Goal: Transaction & Acquisition: Book appointment/travel/reservation

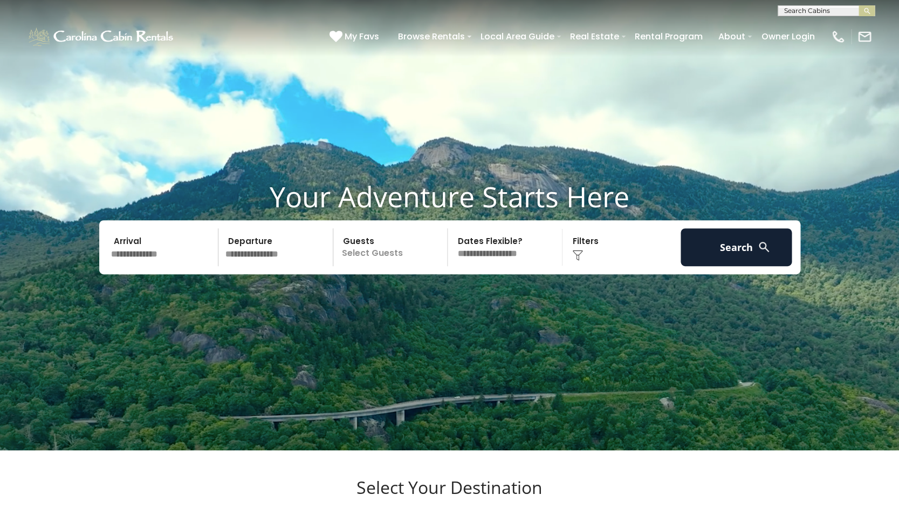
click at [813, 10] on input "text" at bounding box center [826, 13] width 94 height 11
type input "*******"
click at [818, 25] on li "Whisper ing Pines" at bounding box center [827, 26] width 96 height 10
click at [872, 10] on button "submit" at bounding box center [867, 10] width 16 height 11
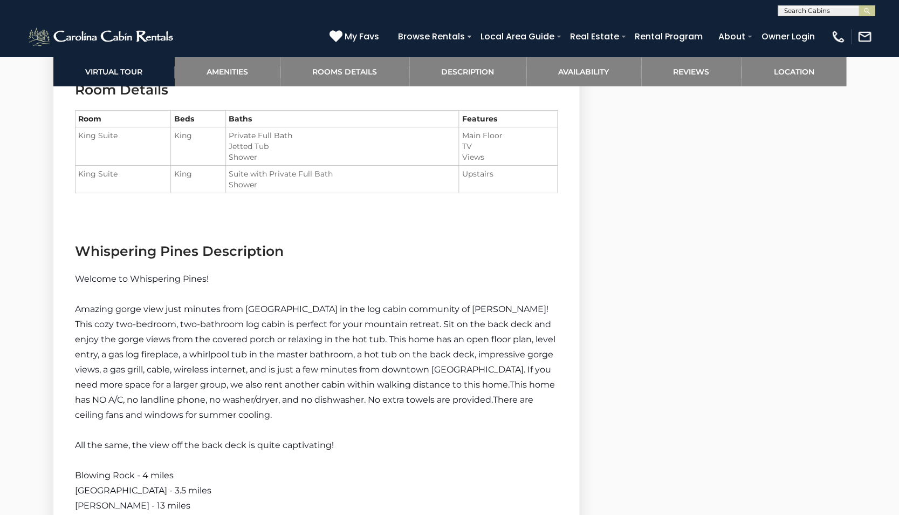
scroll to position [1373, 0]
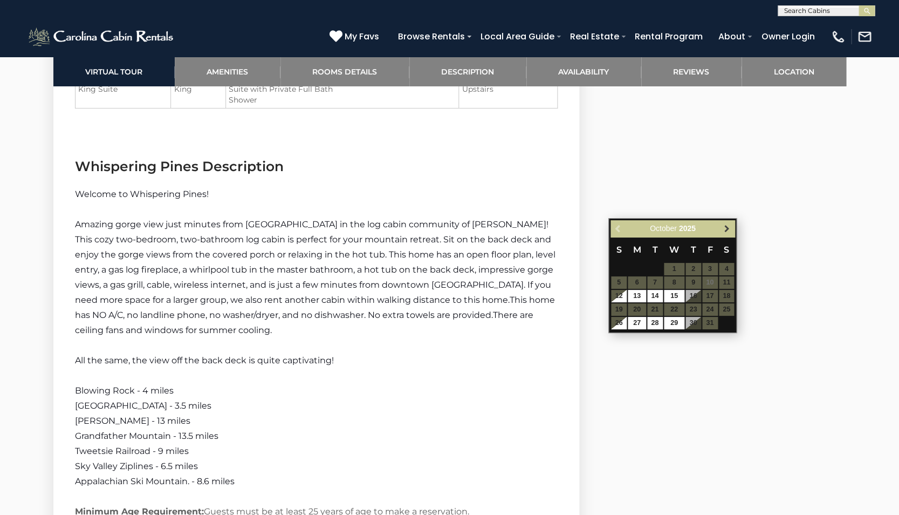
click at [727, 230] on span "Next" at bounding box center [727, 228] width 9 height 9
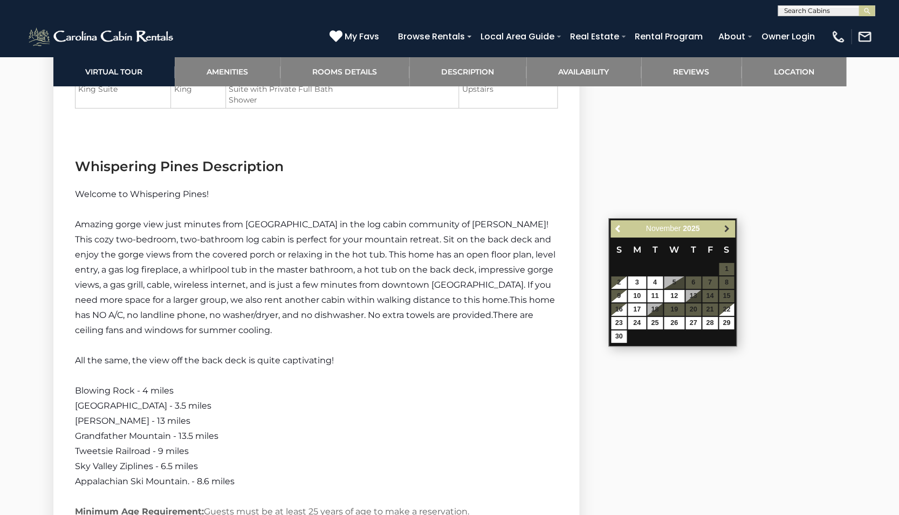
click at [727, 229] on span "Next" at bounding box center [727, 228] width 9 height 9
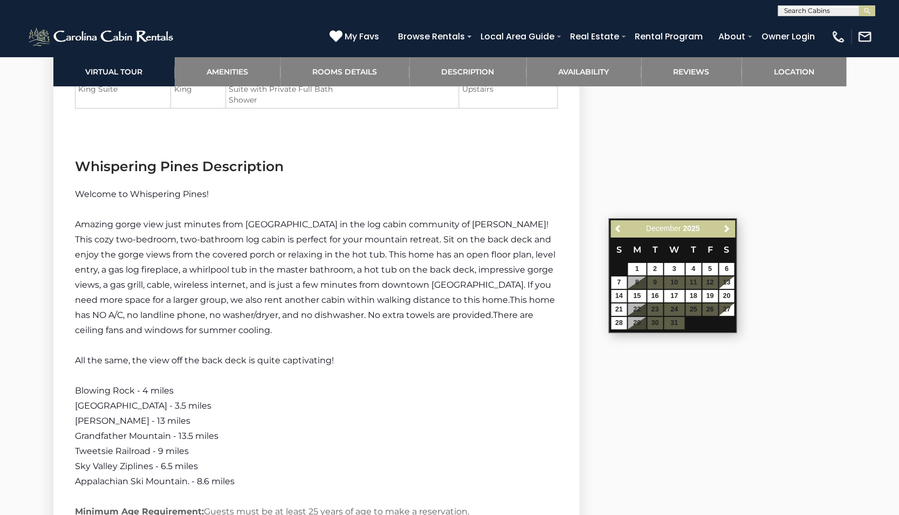
click at [727, 229] on span "Next" at bounding box center [727, 228] width 9 height 9
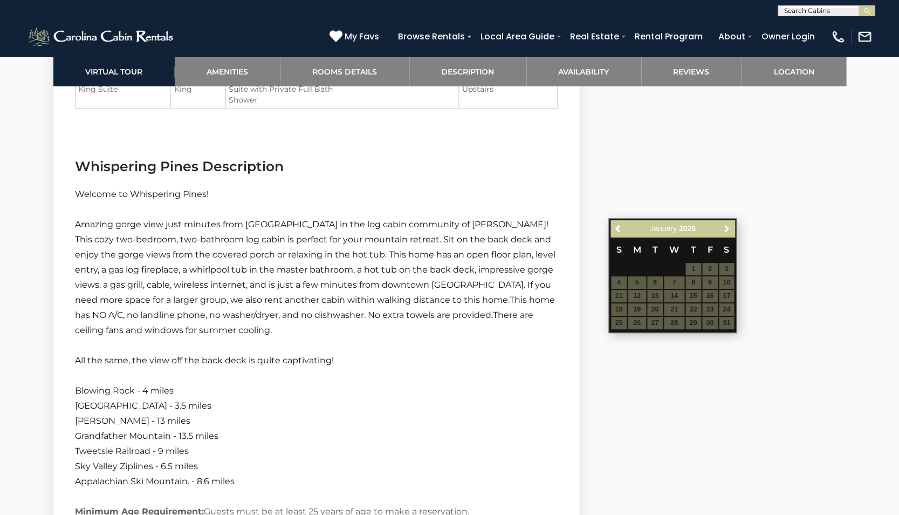
click at [727, 229] on span "Next" at bounding box center [727, 228] width 9 height 9
click at [711, 269] on table "S M T W T F S 1 2 3 4 5 6 7 8 9 10 11 12 13 14 15 16 17 18 19 20 21 22 23 24 25…" at bounding box center [673, 283] width 124 height 93
click at [711, 270] on table "S M T W T F S 1 2 3 4 5 6 7 8 9 10 11 12 13 14 15 16 17 18 19 20 21 22 23 24 25…" at bounding box center [673, 283] width 124 height 93
click at [729, 227] on span "Next" at bounding box center [727, 228] width 9 height 9
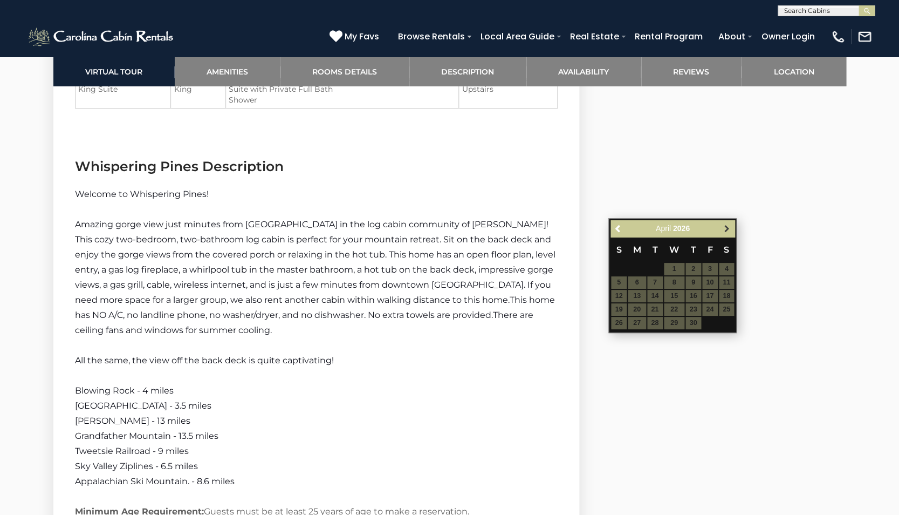
click at [729, 228] on span "Next" at bounding box center [727, 228] width 9 height 9
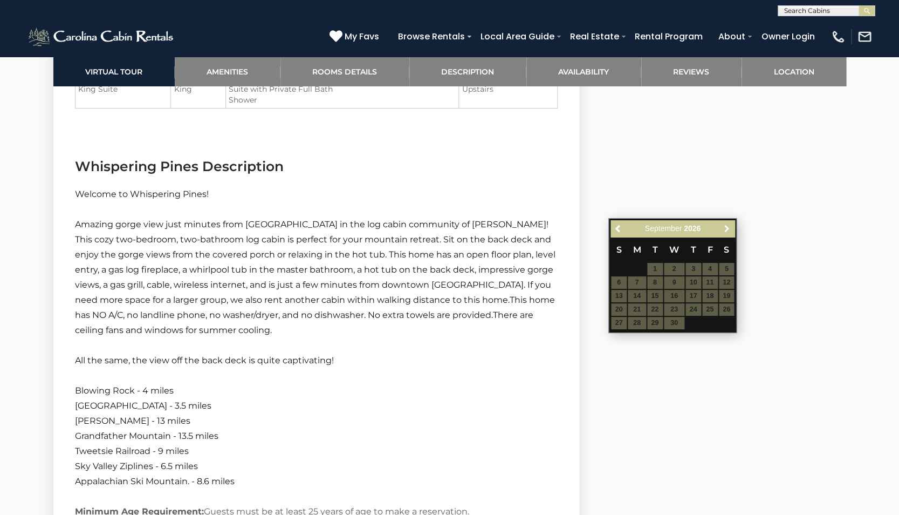
click at [729, 228] on span "Next" at bounding box center [727, 228] width 9 height 9
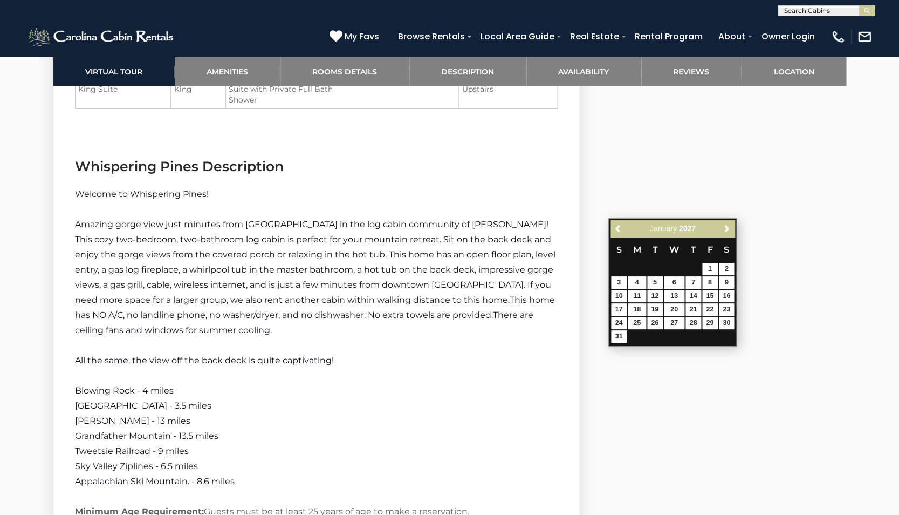
click at [729, 228] on span "Next" at bounding box center [727, 228] width 9 height 9
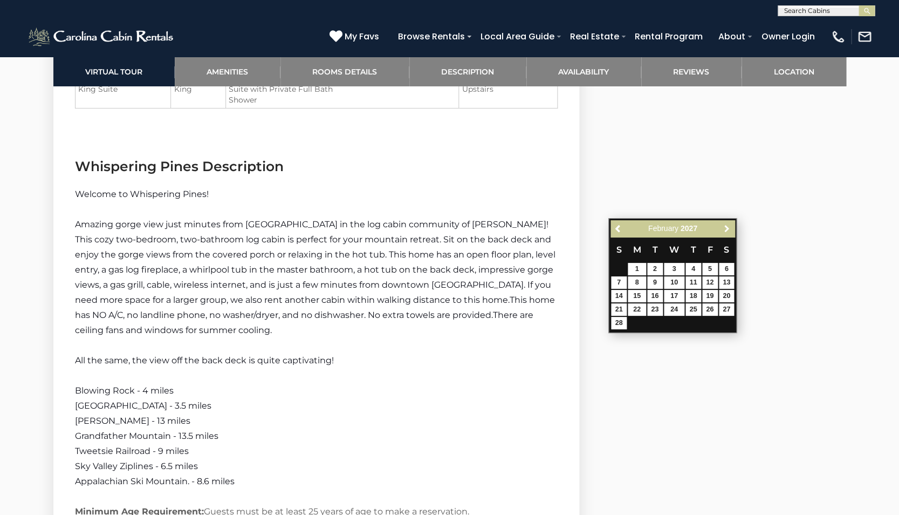
click at [729, 228] on span "Next" at bounding box center [727, 228] width 9 height 9
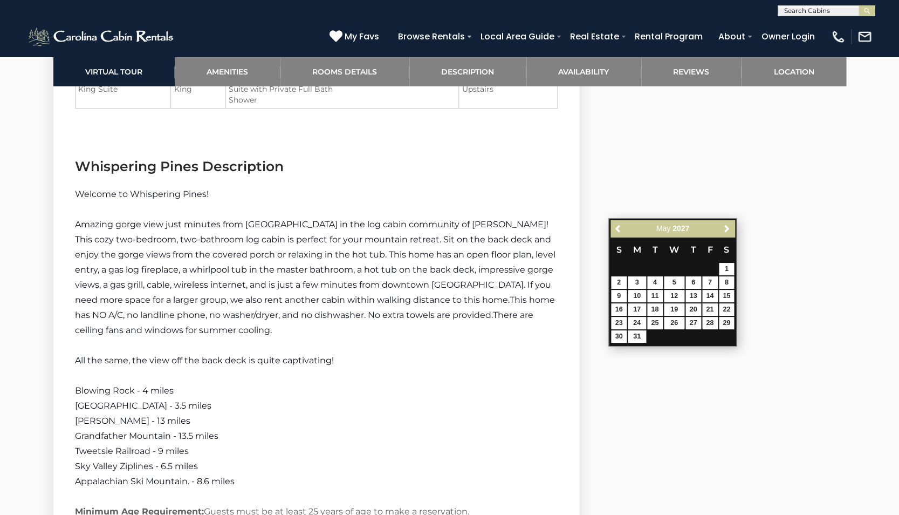
click at [729, 228] on span "Next" at bounding box center [727, 228] width 9 height 9
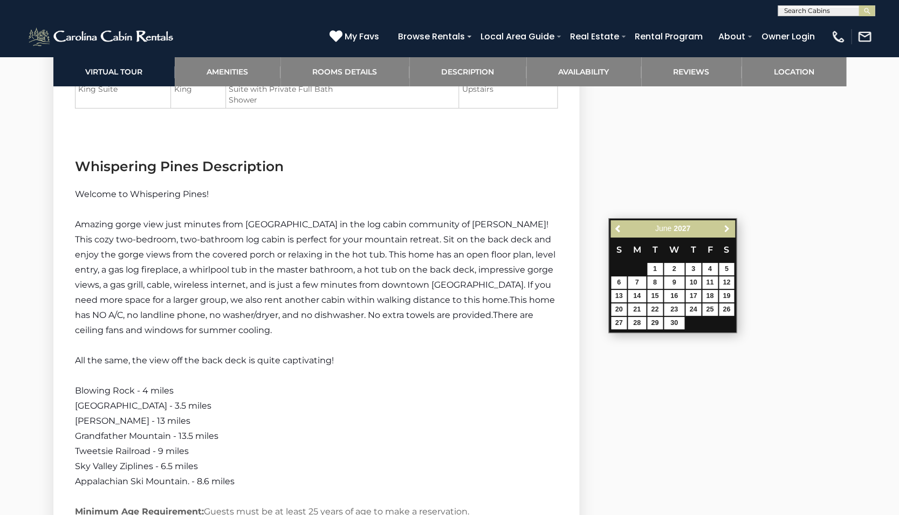
click at [729, 228] on span "Next" at bounding box center [727, 228] width 9 height 9
click at [728, 228] on span "Next" at bounding box center [727, 228] width 9 height 9
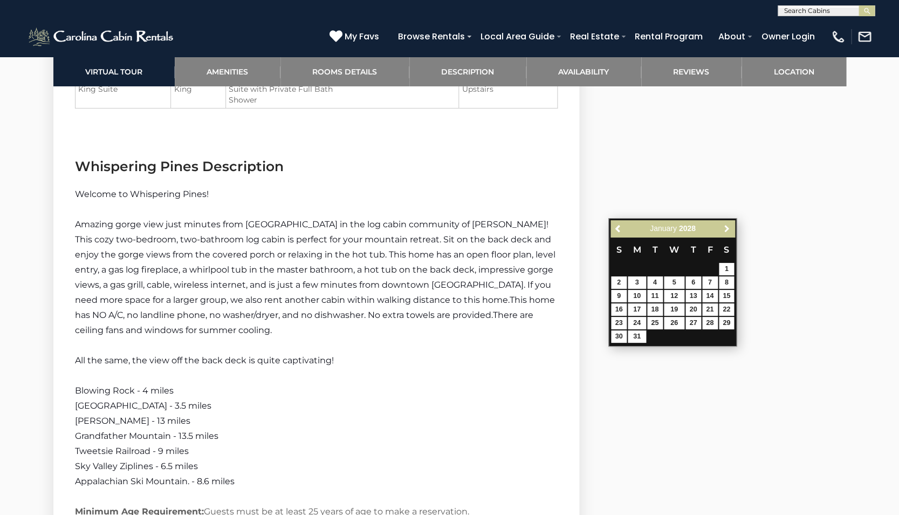
click at [728, 228] on span "Next" at bounding box center [727, 228] width 9 height 9
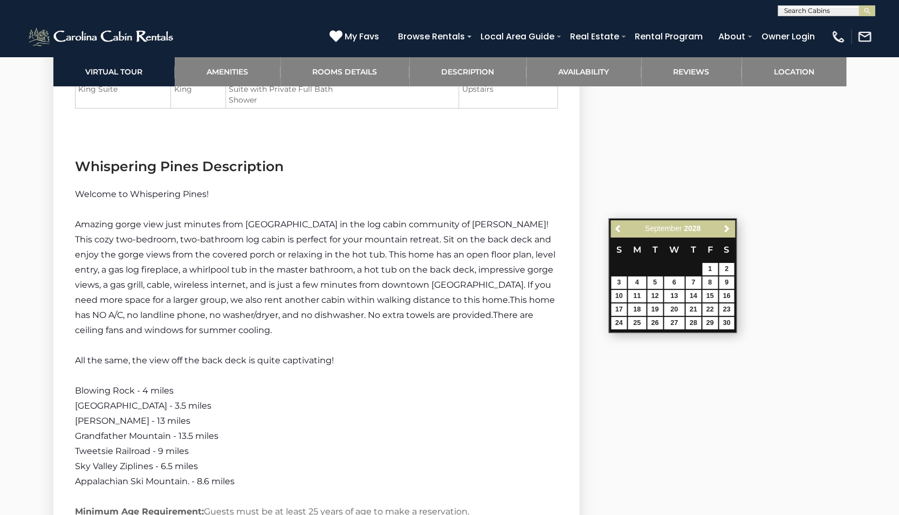
click at [728, 228] on span "Next" at bounding box center [727, 228] width 9 height 9
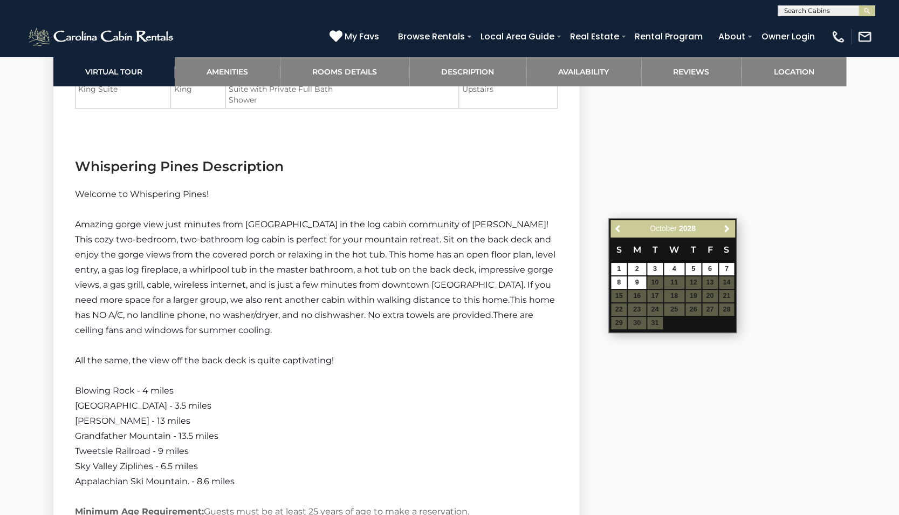
click at [728, 228] on span "Next" at bounding box center [727, 228] width 9 height 9
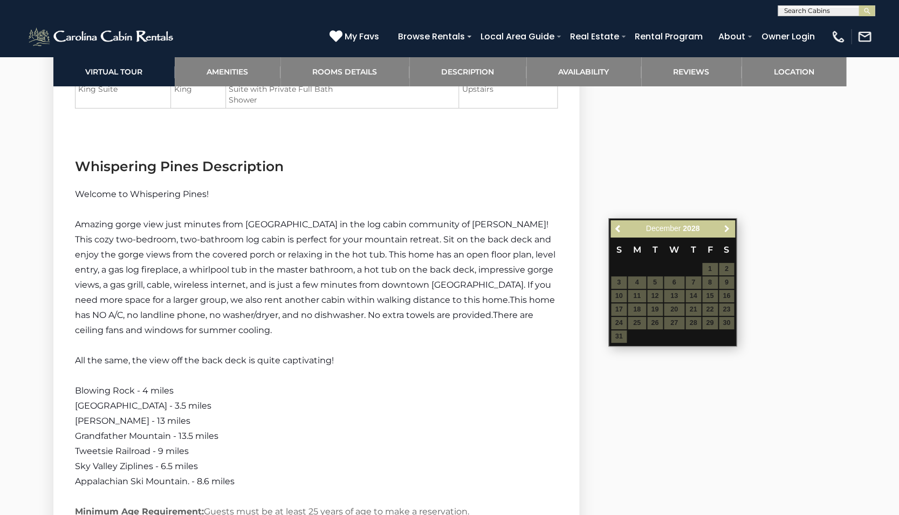
click at [728, 228] on span "Next" at bounding box center [727, 228] width 9 height 9
click at [618, 227] on span "Previous" at bounding box center [619, 228] width 9 height 9
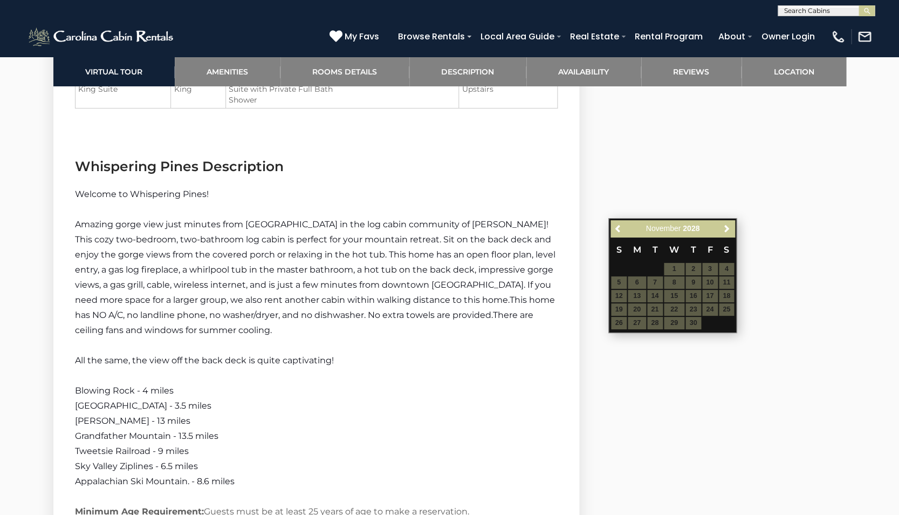
click at [618, 227] on span "Previous" at bounding box center [619, 228] width 9 height 9
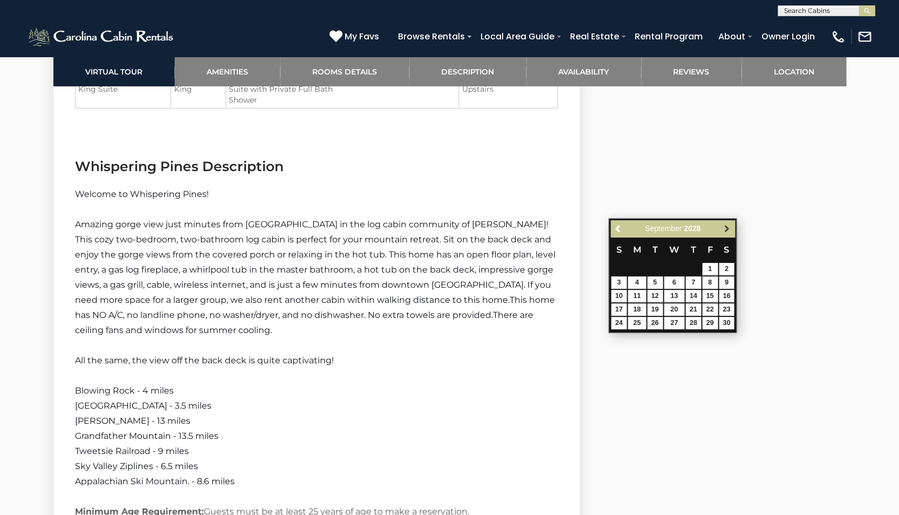
click at [729, 228] on span "Next" at bounding box center [727, 228] width 9 height 9
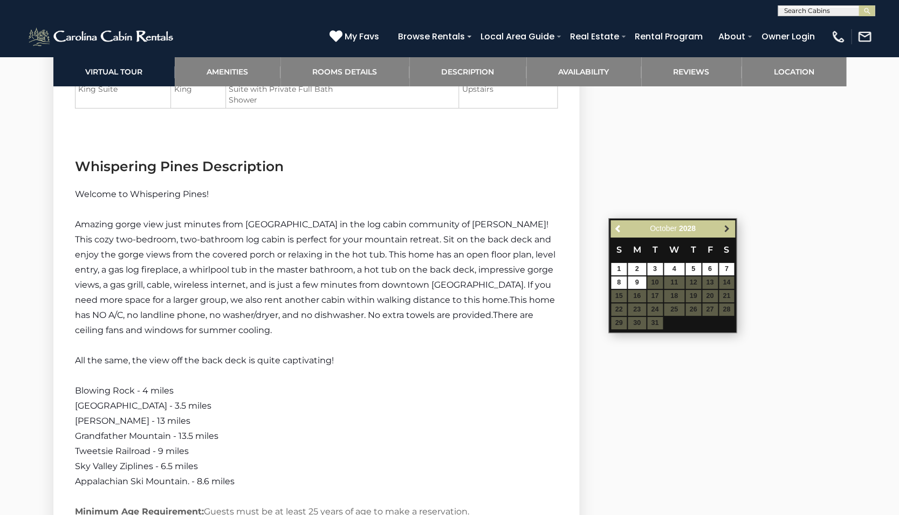
click at [724, 224] on span "Next" at bounding box center [727, 228] width 9 height 9
click at [724, 226] on span "Next" at bounding box center [727, 228] width 9 height 9
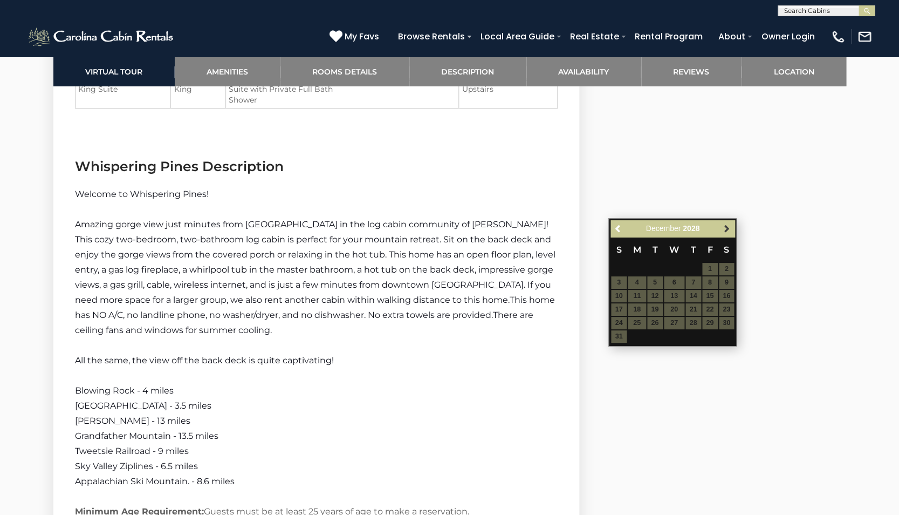
click at [725, 226] on span "Next" at bounding box center [727, 228] width 9 height 9
click at [724, 226] on span "Next" at bounding box center [727, 228] width 9 height 9
click at [724, 225] on span "Next" at bounding box center [727, 228] width 9 height 9
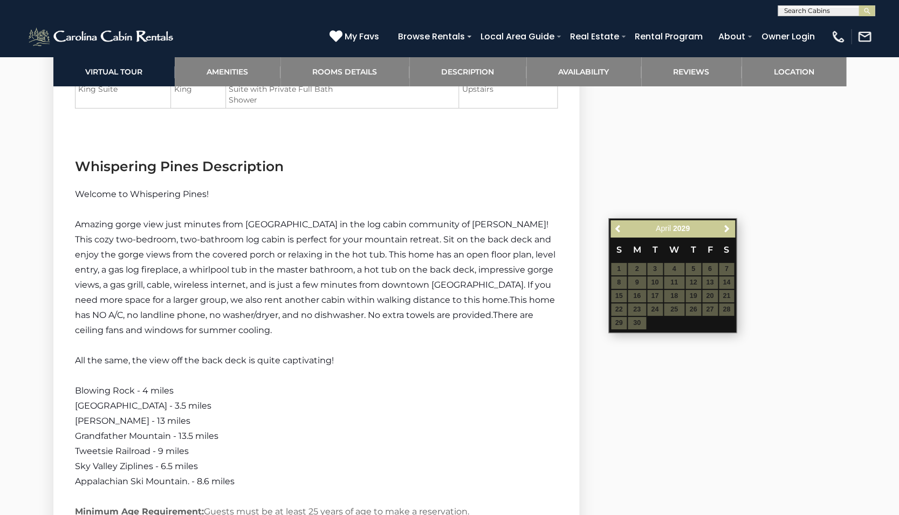
click at [724, 225] on span "Next" at bounding box center [727, 228] width 9 height 9
click at [723, 225] on span "Next" at bounding box center [727, 228] width 9 height 9
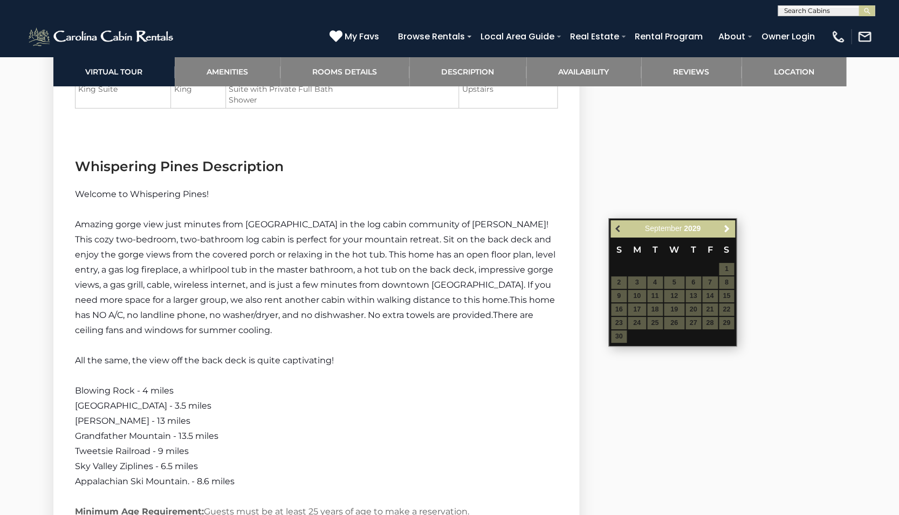
click at [621, 223] on link "Previous" at bounding box center [618, 228] width 13 height 13
click at [620, 229] on span "Previous" at bounding box center [619, 228] width 9 height 9
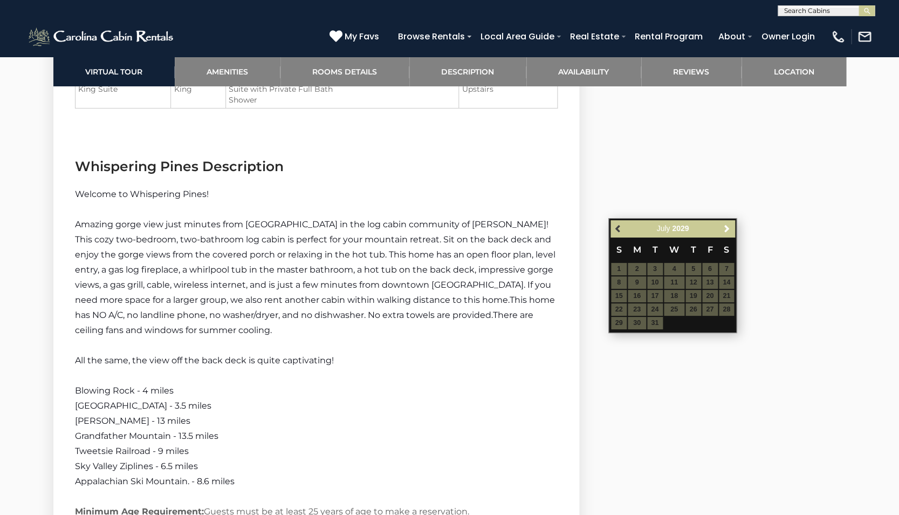
click at [620, 229] on span "Previous" at bounding box center [619, 228] width 9 height 9
click at [620, 228] on span "Previous" at bounding box center [619, 228] width 9 height 9
click at [620, 227] on span "Previous" at bounding box center [619, 228] width 9 height 9
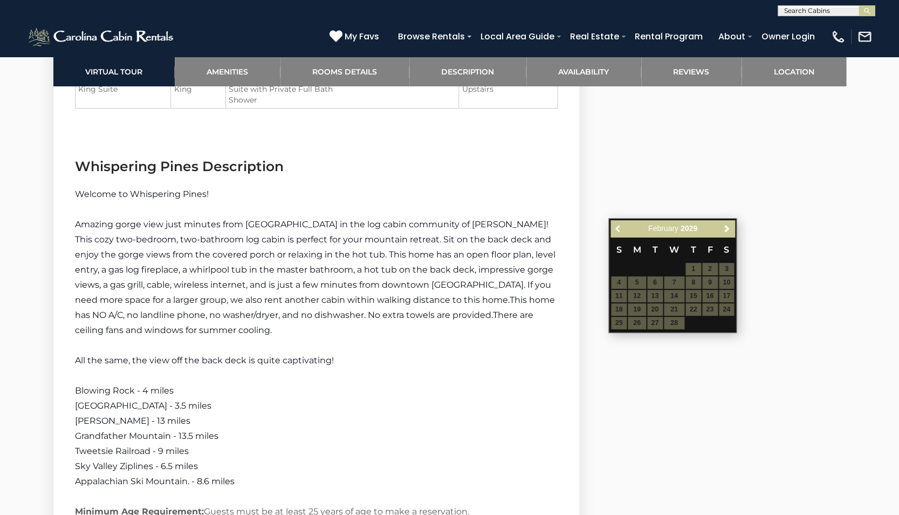
click at [620, 227] on span "Previous" at bounding box center [619, 228] width 9 height 9
click at [617, 227] on span "Previous" at bounding box center [619, 228] width 9 height 9
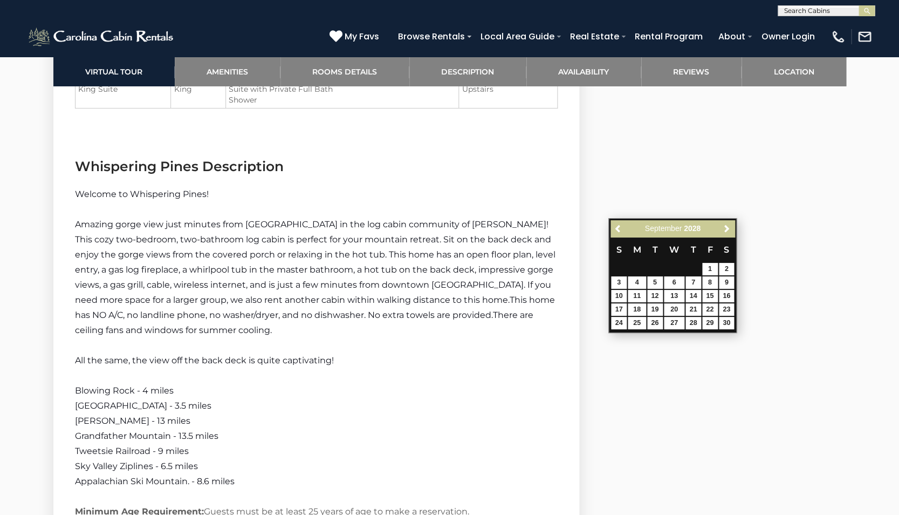
click at [617, 227] on span "Previous" at bounding box center [619, 228] width 9 height 9
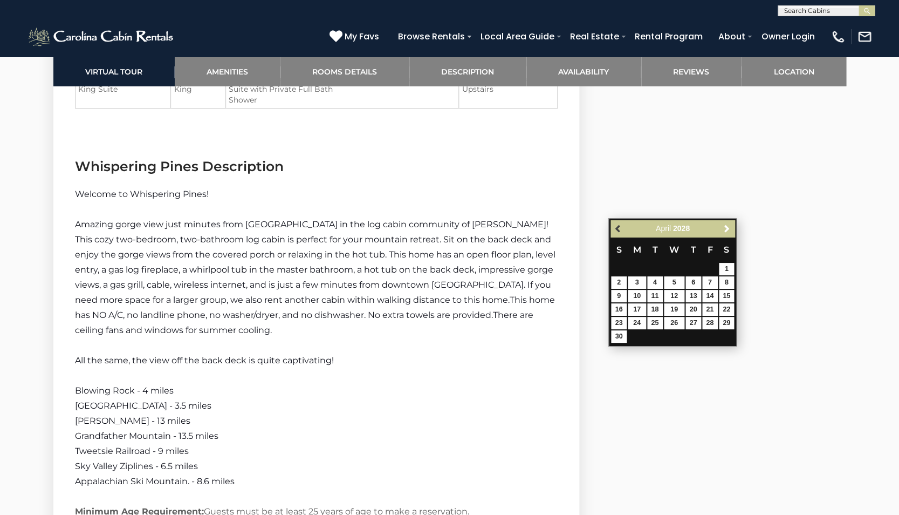
click at [617, 227] on span "Previous" at bounding box center [619, 228] width 9 height 9
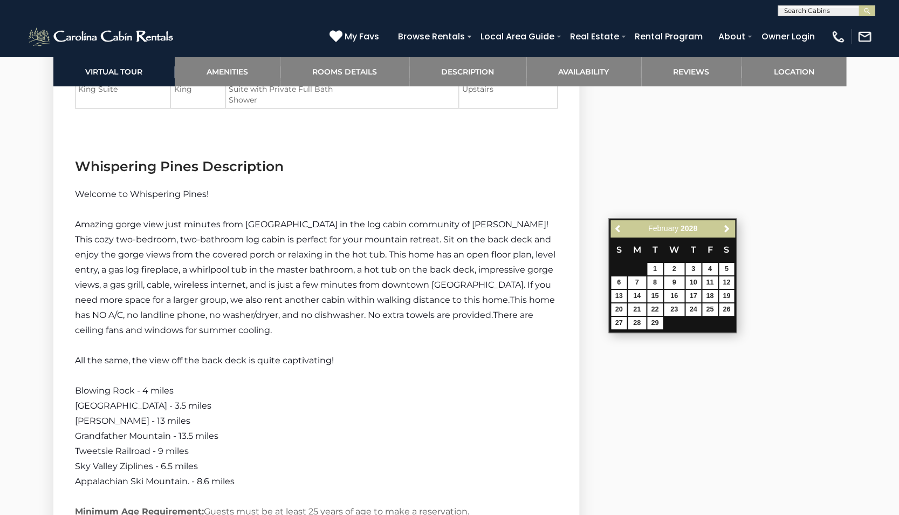
click at [617, 227] on span "Previous" at bounding box center [619, 228] width 9 height 9
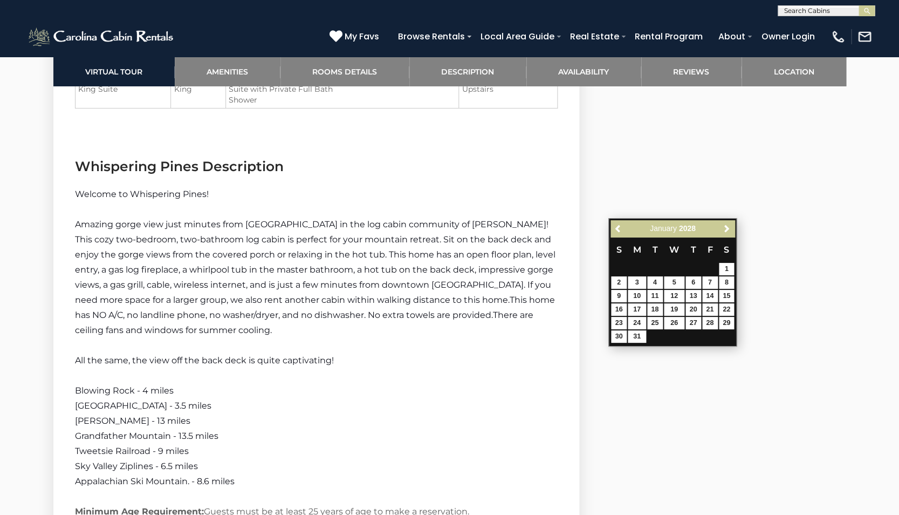
click at [617, 227] on span "Previous" at bounding box center [619, 228] width 9 height 9
click at [726, 229] on span "Next" at bounding box center [727, 228] width 9 height 9
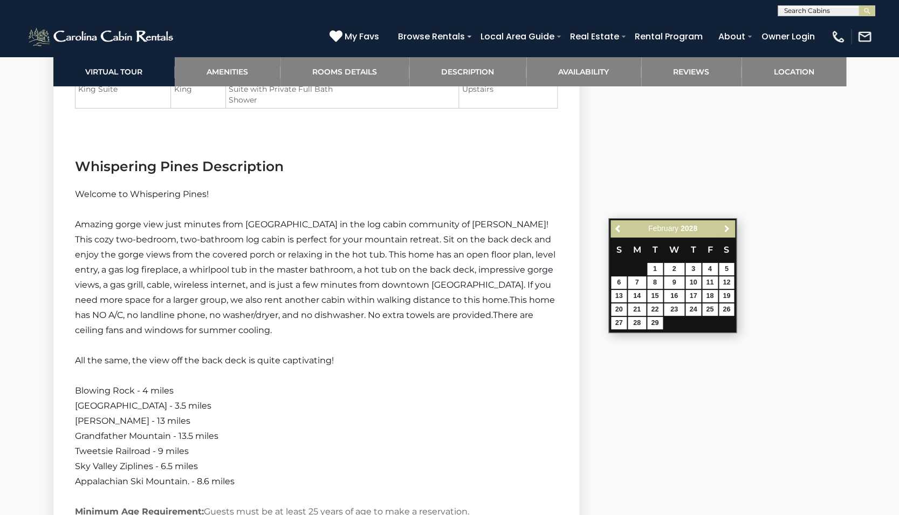
click at [726, 229] on span "Next" at bounding box center [727, 228] width 9 height 9
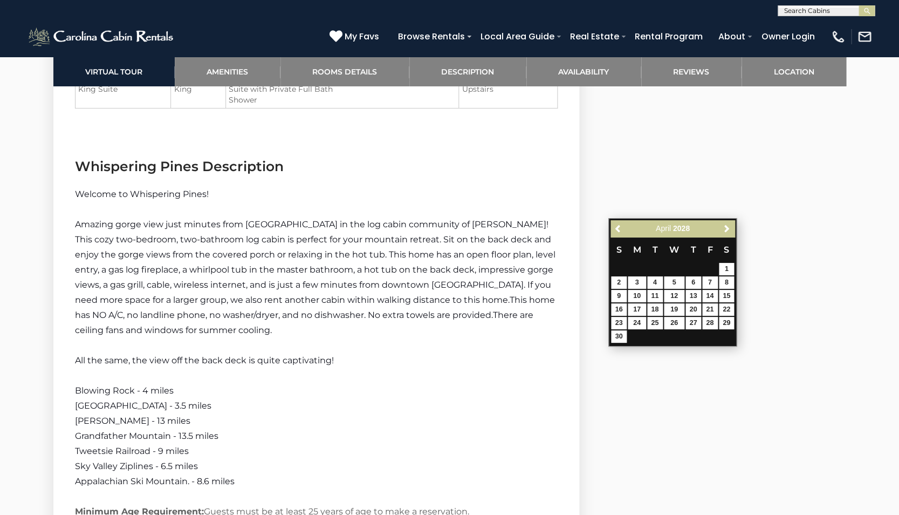
click at [726, 229] on span "Next" at bounding box center [727, 228] width 9 height 9
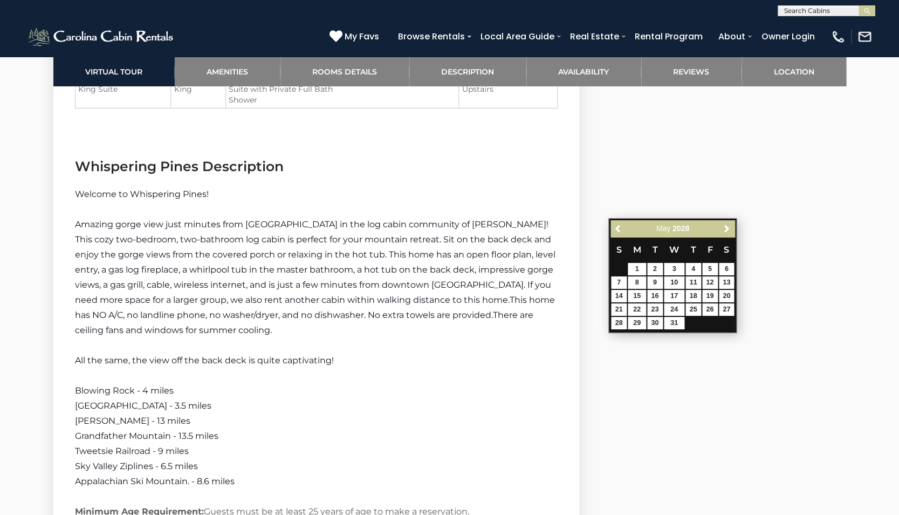
click at [726, 229] on span "Next" at bounding box center [727, 228] width 9 height 9
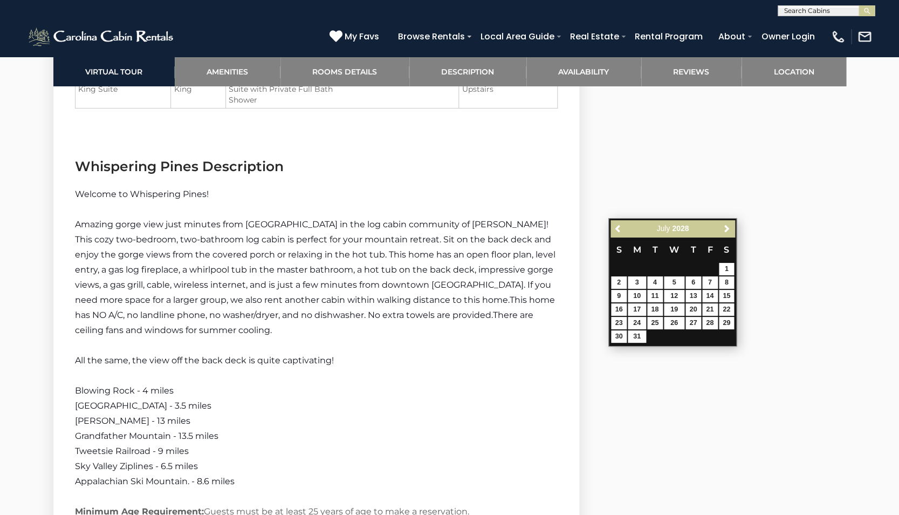
click at [726, 229] on span "Next" at bounding box center [727, 228] width 9 height 9
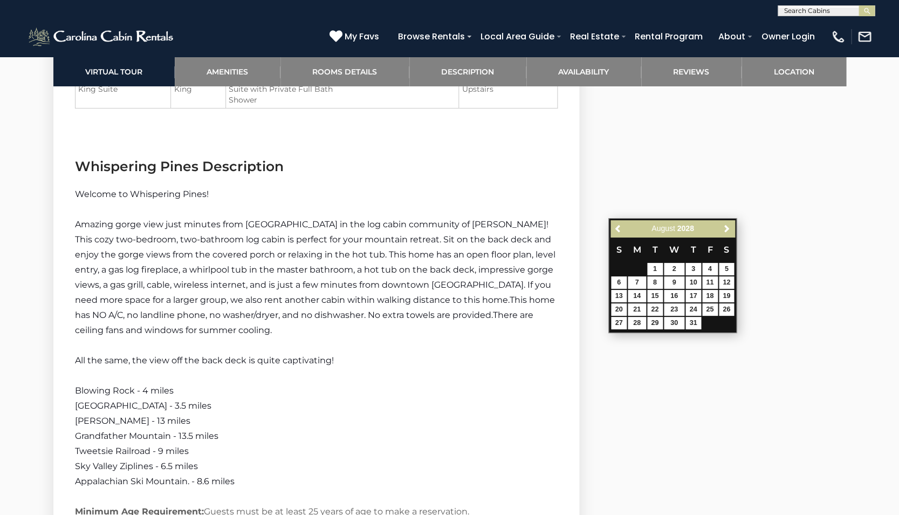
click at [726, 229] on span "Next" at bounding box center [727, 228] width 9 height 9
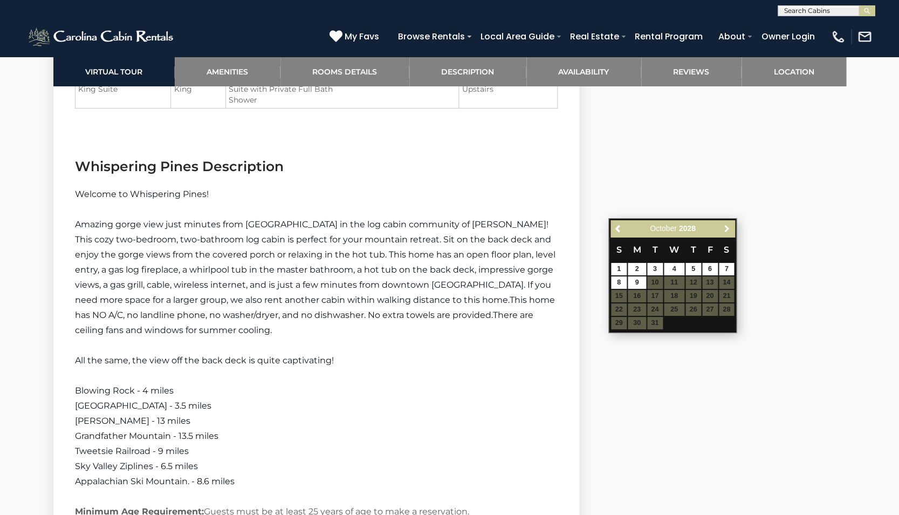
click at [726, 229] on span "Next" at bounding box center [727, 228] width 9 height 9
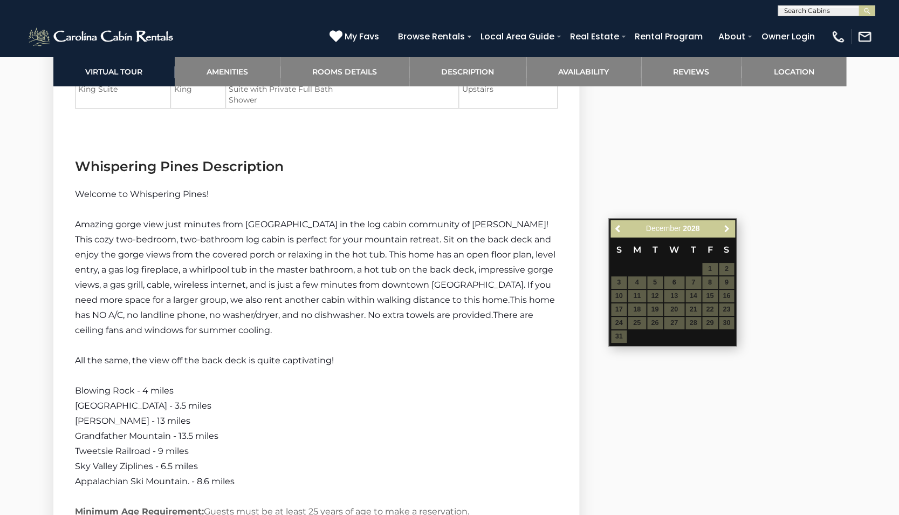
click at [726, 229] on span "Next" at bounding box center [727, 228] width 9 height 9
click at [619, 227] on span "Previous" at bounding box center [619, 228] width 9 height 9
click at [619, 228] on span "Previous" at bounding box center [619, 228] width 9 height 9
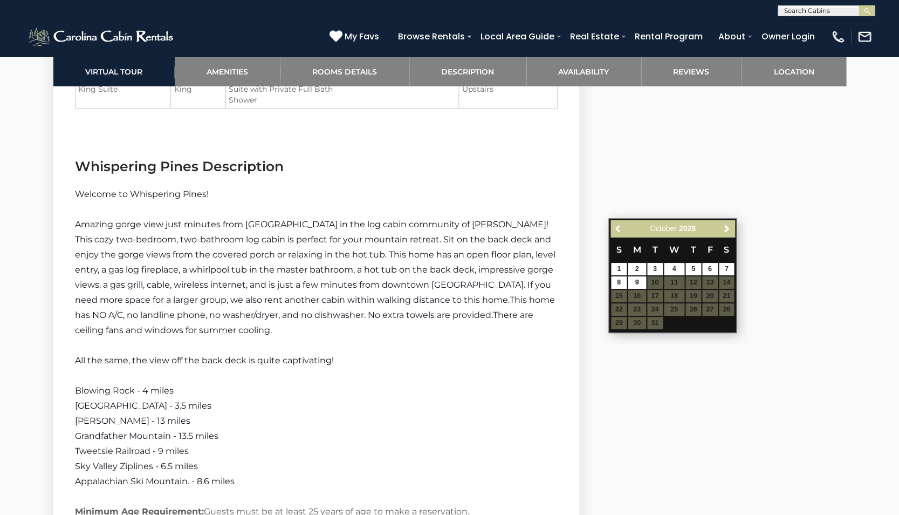
click at [619, 228] on span "Previous" at bounding box center [619, 228] width 9 height 9
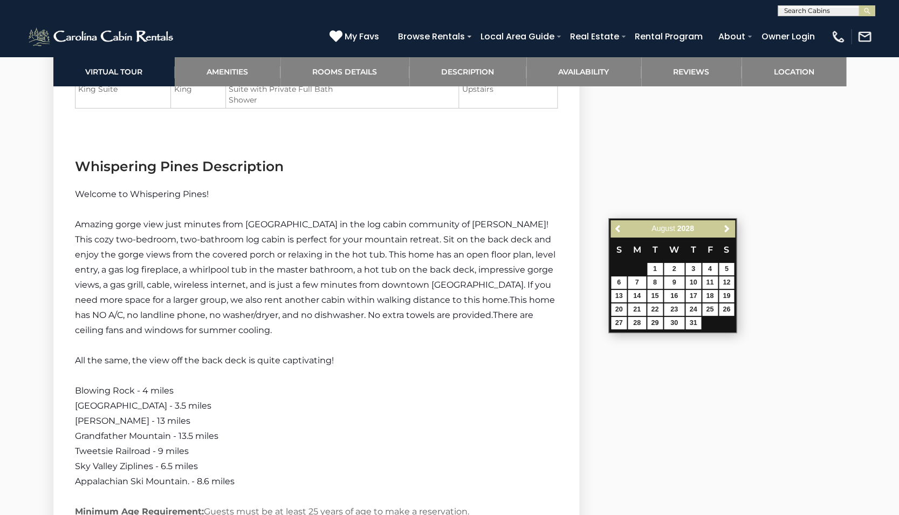
click at [619, 228] on span "Previous" at bounding box center [619, 228] width 9 height 9
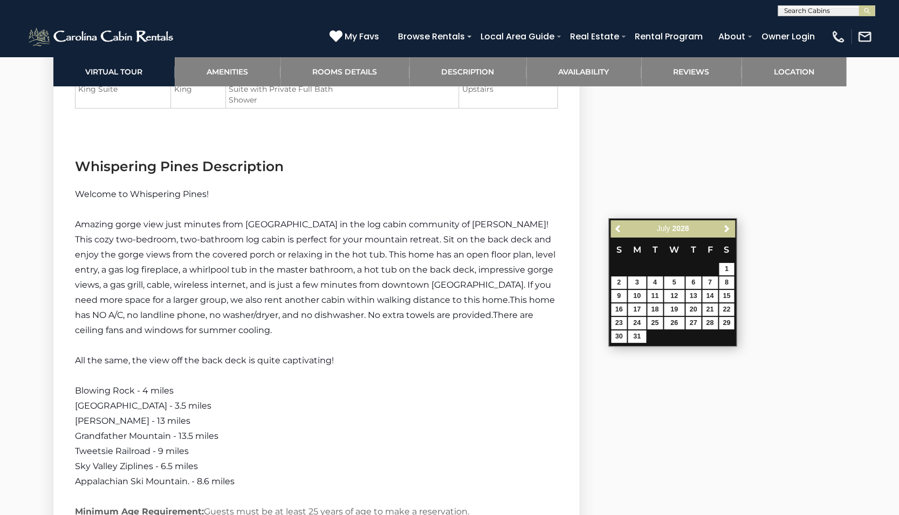
click at [619, 228] on span "Previous" at bounding box center [619, 228] width 9 height 9
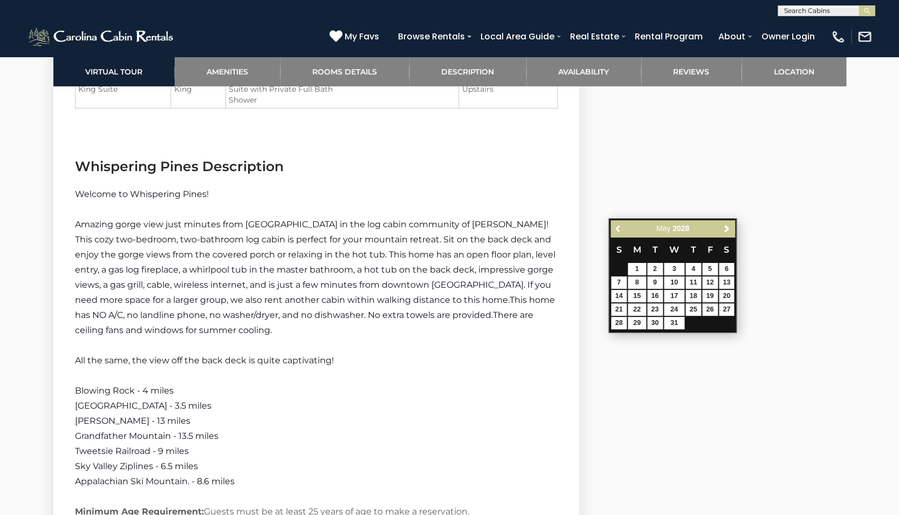
click at [619, 228] on span "Previous" at bounding box center [619, 228] width 9 height 9
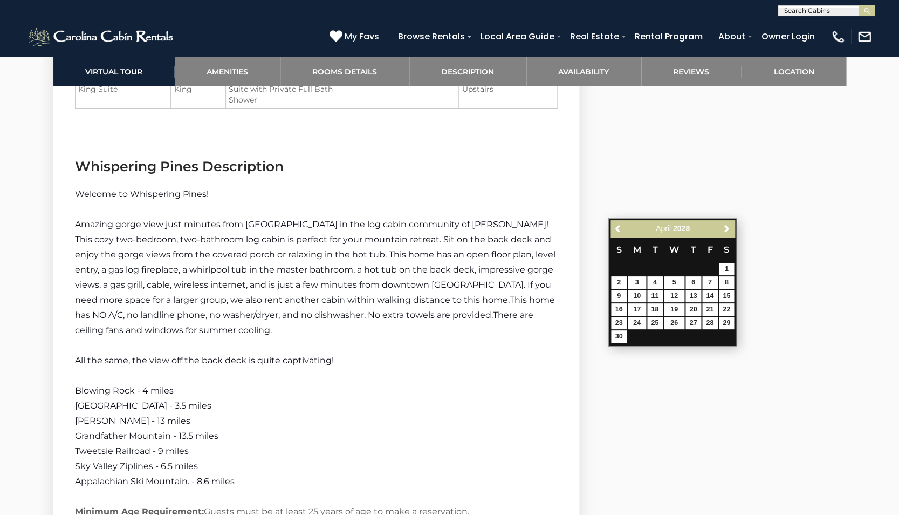
click at [619, 228] on span "Previous" at bounding box center [619, 228] width 9 height 9
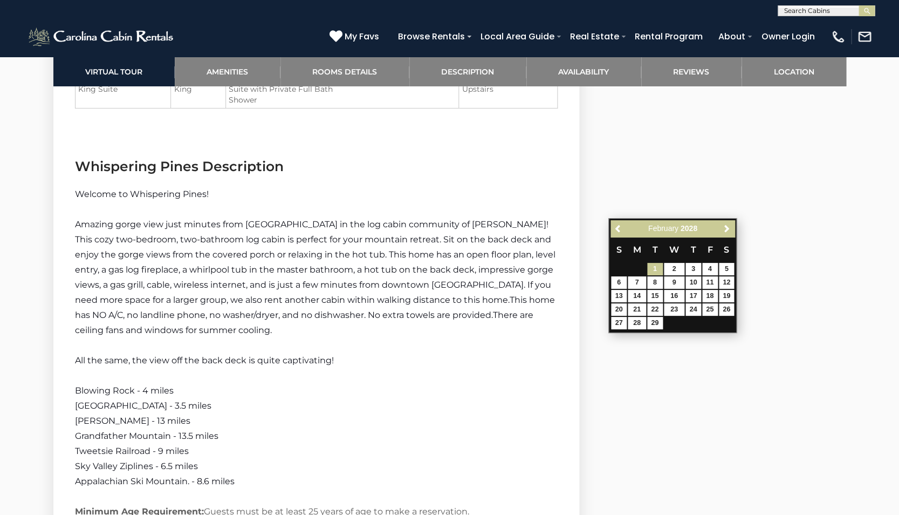
click at [654, 269] on link "1" at bounding box center [655, 269] width 16 height 12
type input "**********"
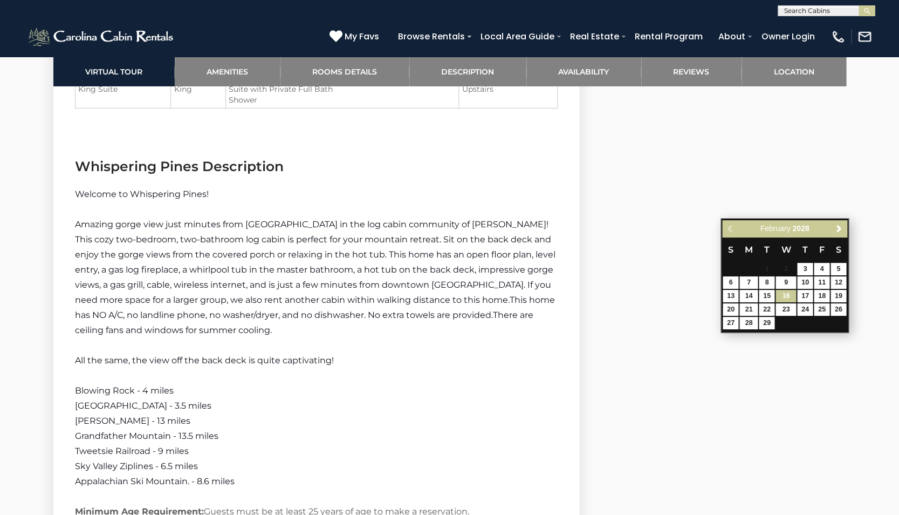
click at [791, 296] on link "16" at bounding box center [786, 296] width 21 height 12
type input "**********"
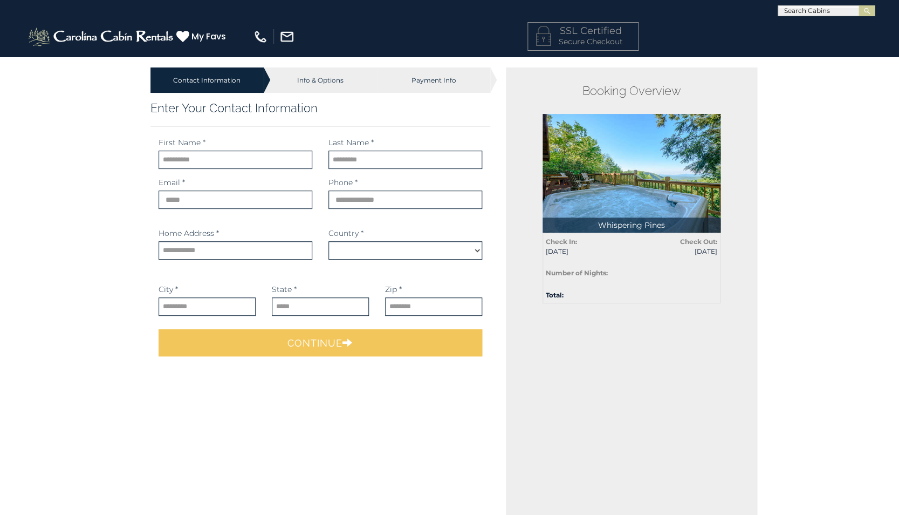
select select "*********"
click at [308, 84] on div "Info & Options" at bounding box center [320, 79] width 113 height 25
